Goal: Task Accomplishment & Management: Use online tool/utility

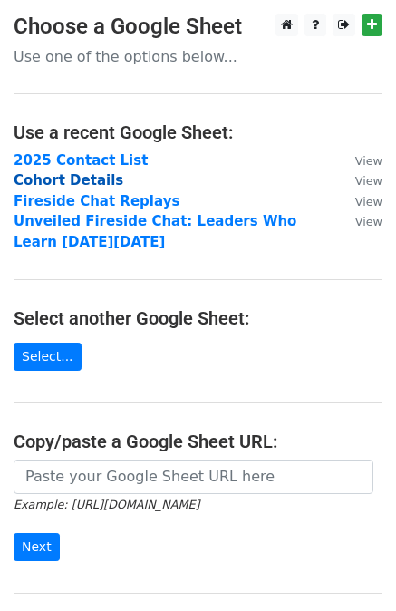
click at [63, 183] on strong "Cohort Details" at bounding box center [69, 180] width 110 height 16
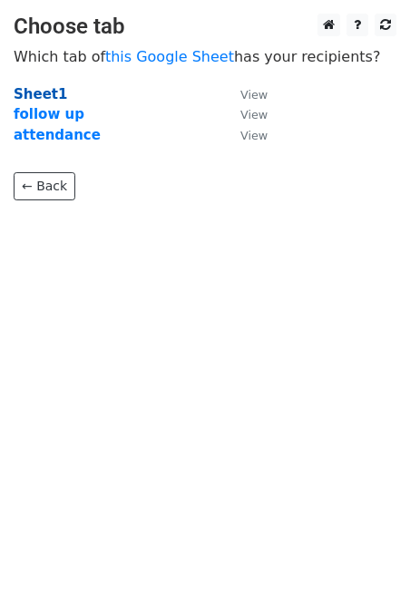
click at [41, 93] on strong "Sheet1" at bounding box center [40, 94] width 53 height 16
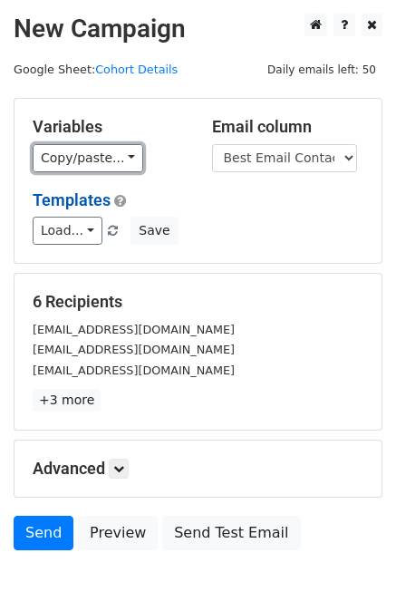
click at [86, 159] on link "Copy/paste..." at bounding box center [88, 158] width 111 height 28
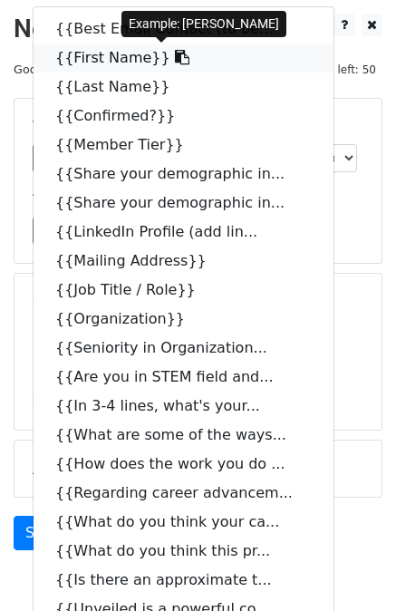
click at [76, 57] on link "{{First Name}}" at bounding box center [184, 58] width 300 height 29
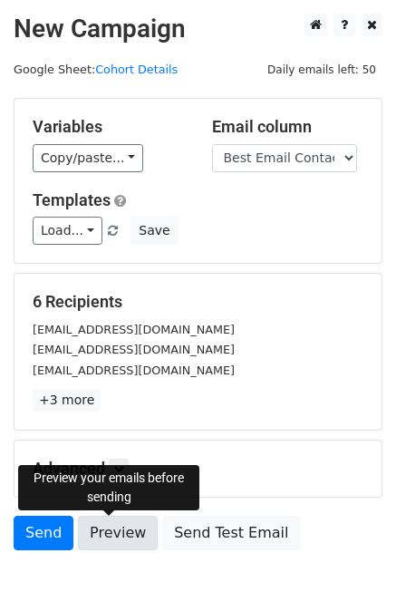
click at [119, 528] on link "Preview" at bounding box center [118, 533] width 80 height 34
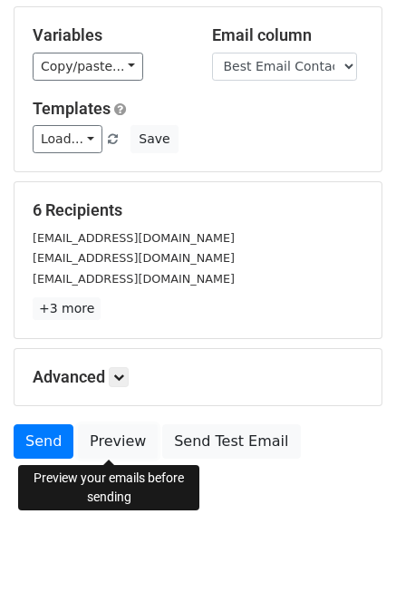
scroll to position [93, 0]
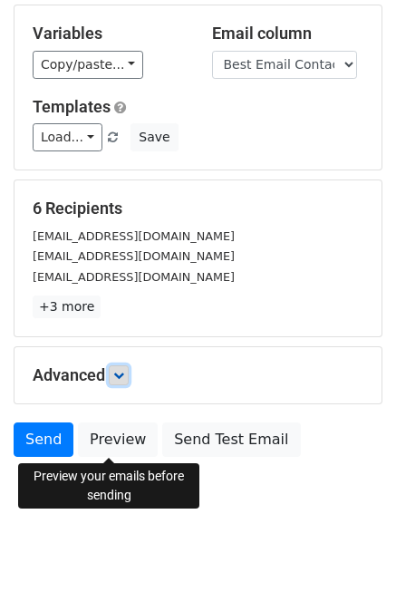
click at [121, 377] on icon at bounding box center [118, 375] width 11 height 11
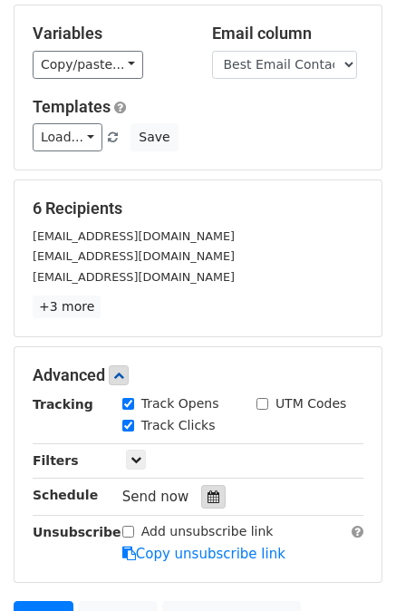
click at [208, 493] on icon at bounding box center [214, 496] width 12 height 13
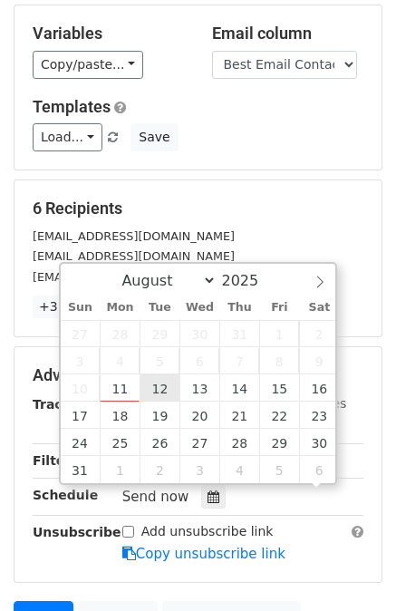
scroll to position [1, 0]
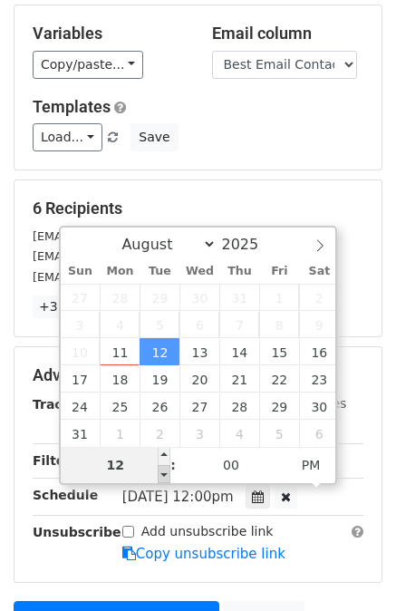
type input "2025-08-12 11:00"
type input "11"
click at [163, 472] on span at bounding box center [164, 474] width 13 height 18
type input "2025-08-12 10:00"
type input "10"
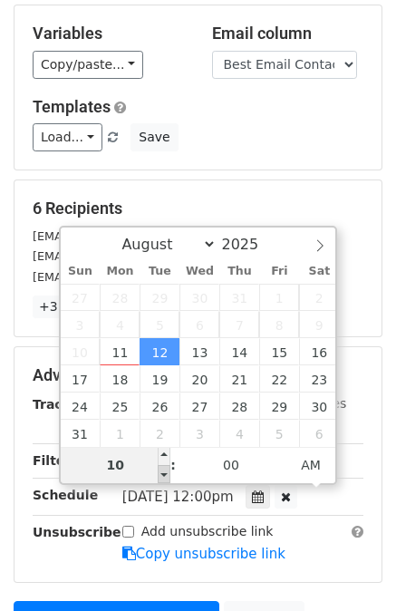
click at [163, 472] on span at bounding box center [164, 474] width 13 height 18
type input "2025-08-12 09:00"
type input "09"
click at [163, 472] on span at bounding box center [164, 474] width 13 height 18
type input "2025-08-12 08:00"
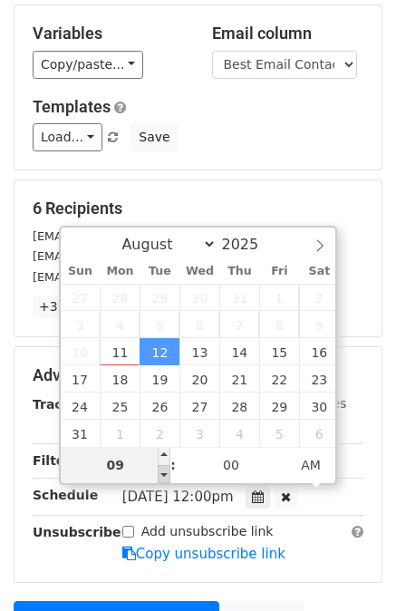
type input "08"
click at [163, 472] on span at bounding box center [164, 474] width 13 height 18
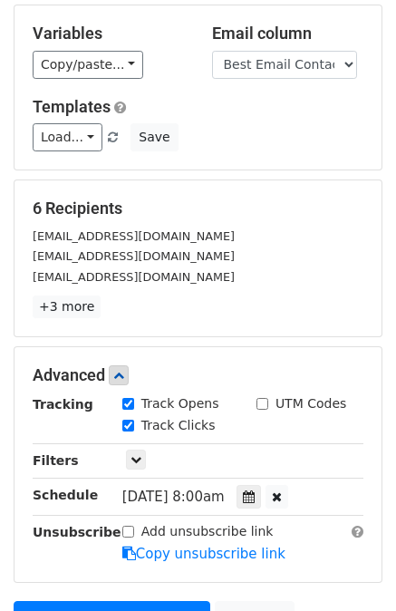
click at [8, 528] on main "New Campaign Daily emails left: 50 Google Sheet: Cohort Details Variables Copy/…" at bounding box center [198, 304] width 396 height 768
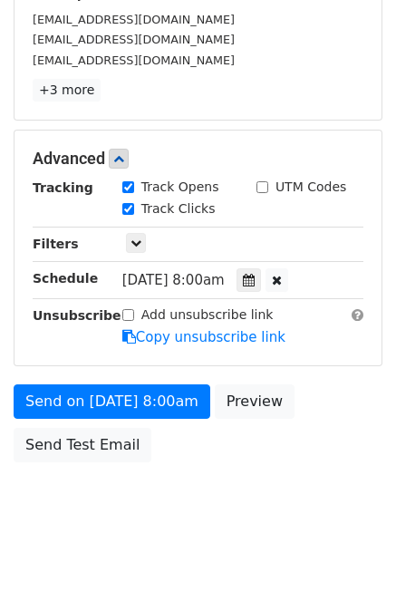
scroll to position [315, 0]
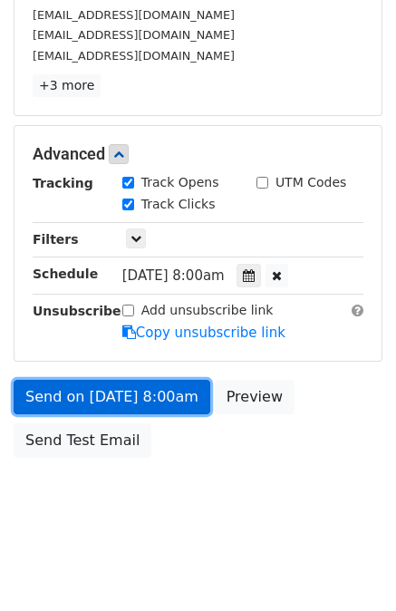
click at [159, 395] on link "Send on Aug 12 at 8:00am" at bounding box center [112, 397] width 197 height 34
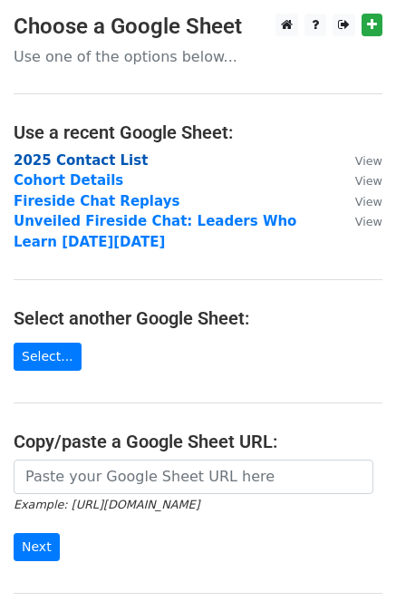
click at [91, 160] on strong "2025 Contact List" at bounding box center [81, 160] width 134 height 16
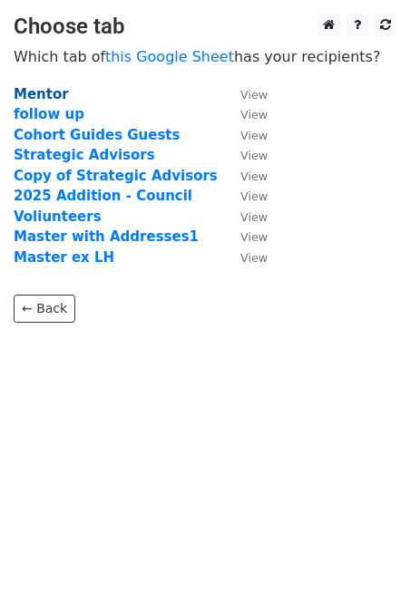
click at [42, 92] on strong "Mentor" at bounding box center [41, 94] width 55 height 16
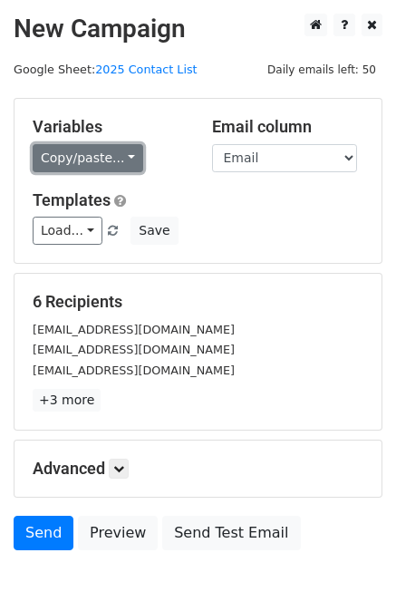
click at [66, 159] on link "Copy/paste..." at bounding box center [88, 158] width 111 height 28
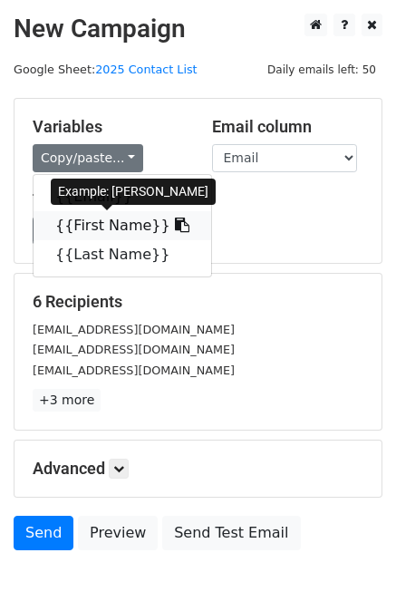
click at [73, 228] on link "{{First Name}}" at bounding box center [123, 225] width 178 height 29
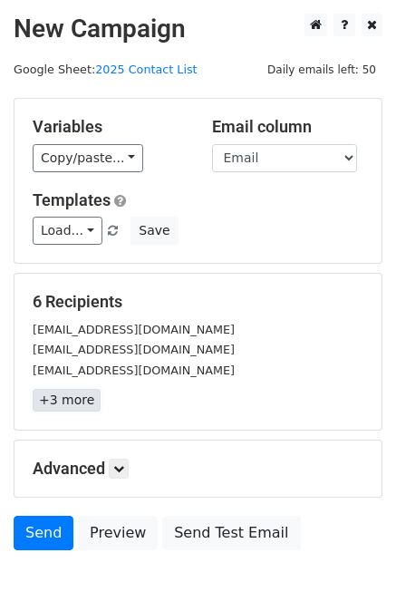
click at [82, 394] on link "+3 more" at bounding box center [67, 400] width 68 height 23
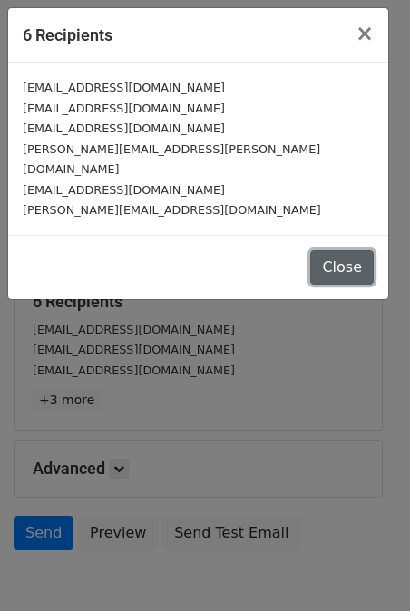
click at [334, 250] on button "Close" at bounding box center [341, 267] width 63 height 34
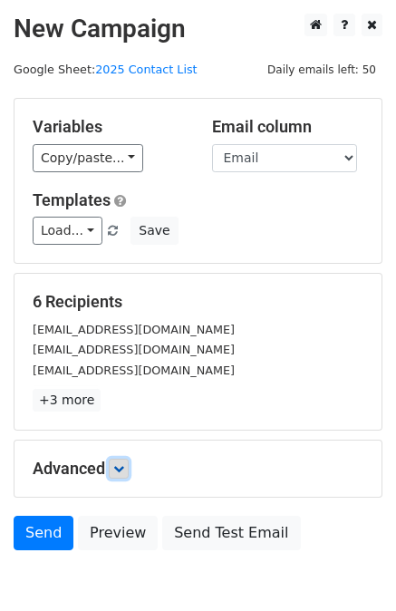
click at [129, 468] on link at bounding box center [119, 469] width 20 height 20
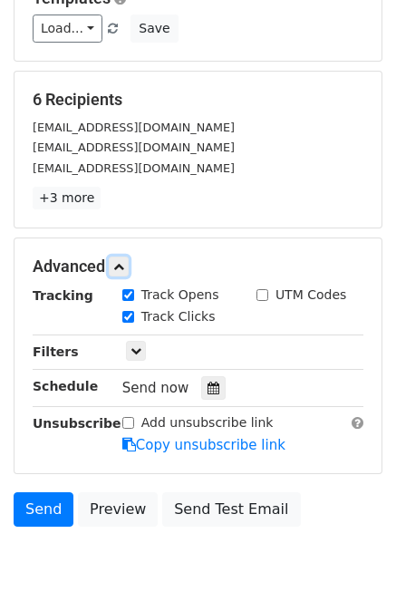
scroll to position [204, 0]
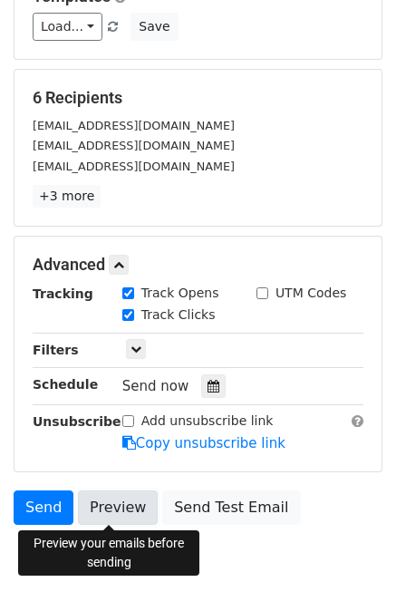
click at [110, 497] on link "Preview" at bounding box center [118, 507] width 80 height 34
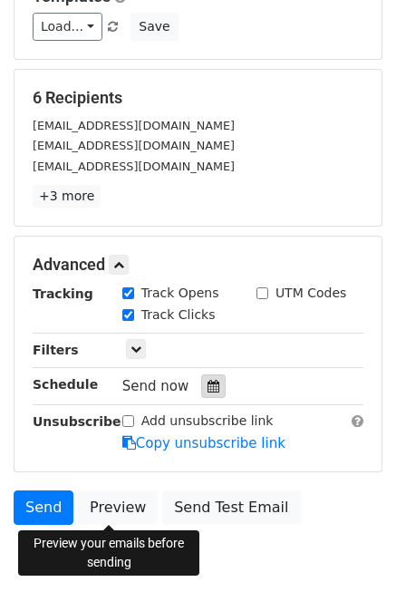
click at [208, 384] on icon at bounding box center [214, 386] width 12 height 13
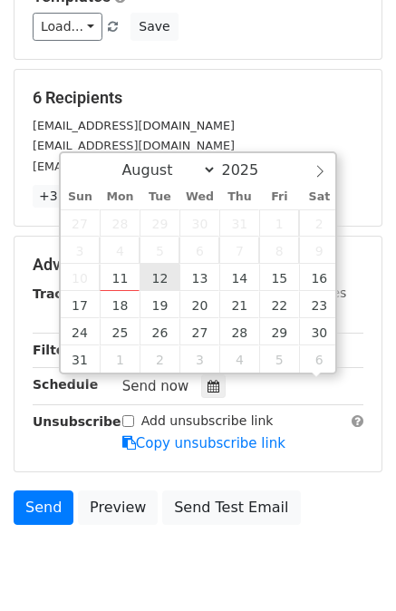
scroll to position [1, 0]
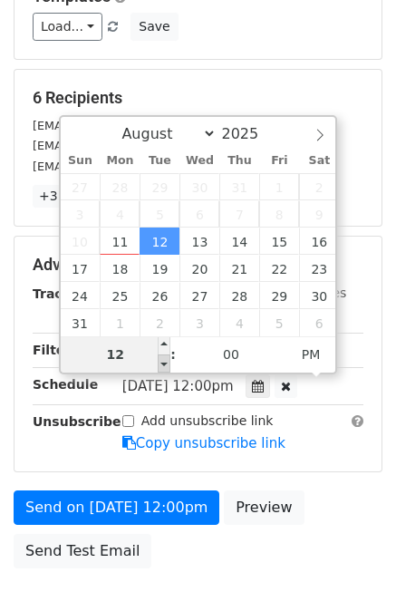
type input "2025-08-12 11:00"
type input "11"
click at [165, 361] on span at bounding box center [164, 363] width 13 height 18
type input "2025-08-12 10:00"
type input "10"
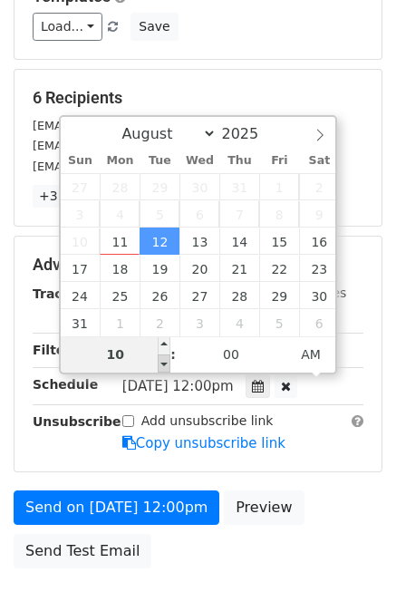
click at [165, 361] on span at bounding box center [164, 363] width 13 height 18
type input "2025-08-12 09:00"
type input "09"
click at [165, 361] on span at bounding box center [164, 363] width 13 height 18
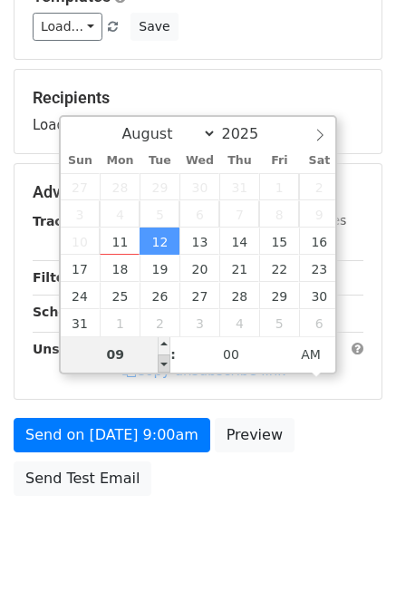
type input "2025-08-12 08:00"
type input "08"
click at [165, 361] on span at bounding box center [164, 363] width 13 height 18
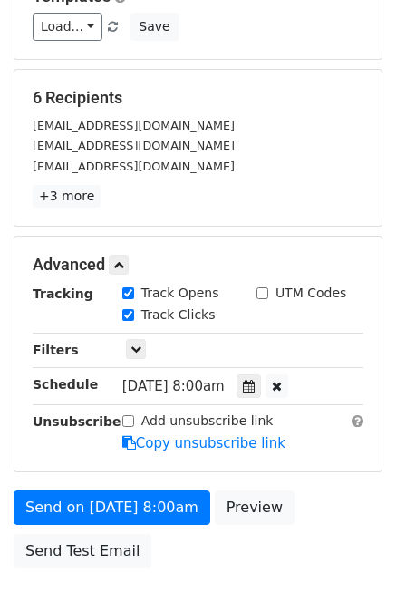
click at [15, 408] on div "Advanced Tracking Track Opens UTM Codes Track Clicks Filters Only include sprea…" at bounding box center [198, 354] width 367 height 235
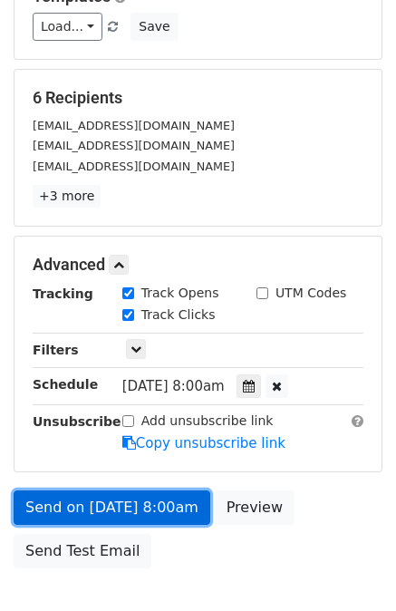
click at [79, 506] on link "Send on Aug 12 at 8:00am" at bounding box center [112, 507] width 197 height 34
